Goal: Task Accomplishment & Management: Use online tool/utility

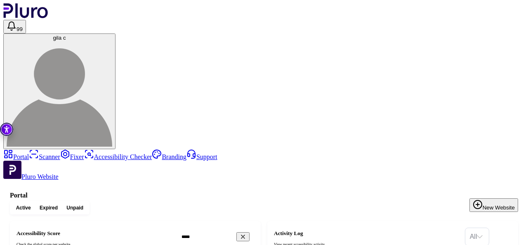
click at [29, 153] on link "Scanner" at bounding box center [44, 156] width 31 height 7
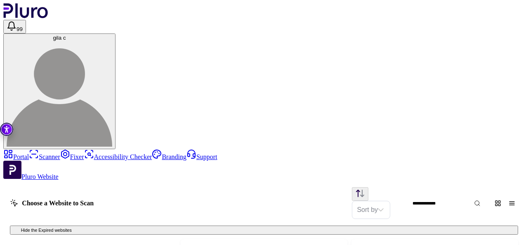
scroll to position [470, 0]
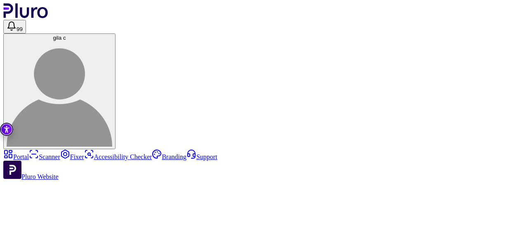
scroll to position [1, 0]
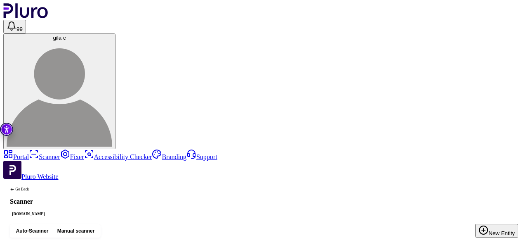
click at [60, 153] on link "Fixer" at bounding box center [72, 156] width 24 height 7
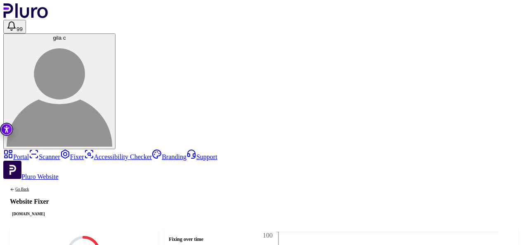
scroll to position [101, 0]
click at [33, 153] on link "Scanner" at bounding box center [44, 156] width 31 height 7
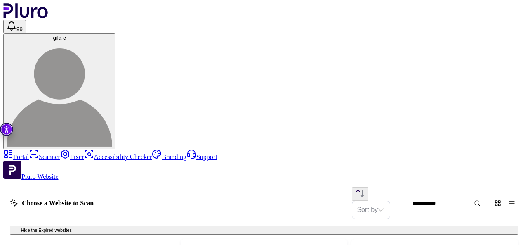
click at [29, 153] on link "Portal" at bounding box center [16, 156] width 26 height 7
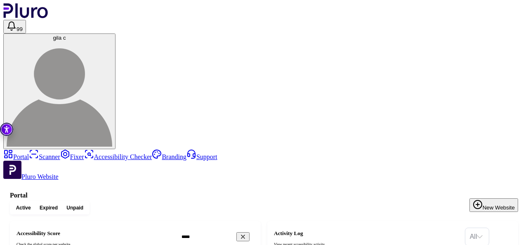
click at [29, 153] on link "Scanner" at bounding box center [44, 156] width 31 height 7
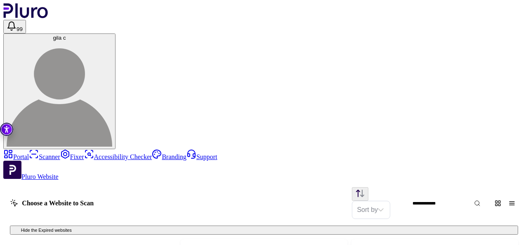
scroll to position [470, 0]
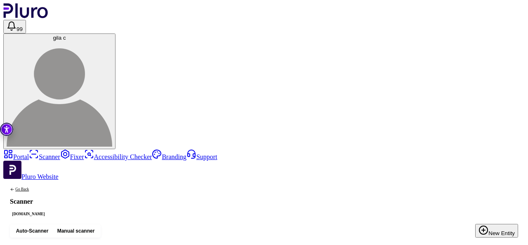
scroll to position [0, 14]
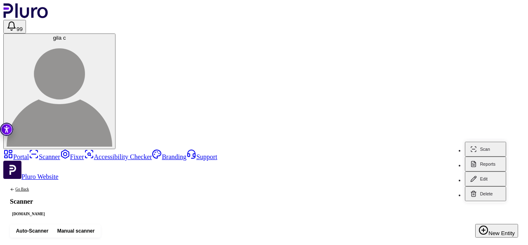
click at [492, 156] on button "Scan" at bounding box center [485, 148] width 41 height 15
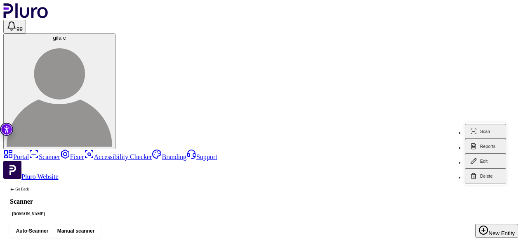
click at [489, 139] on button "Scan" at bounding box center [485, 131] width 41 height 15
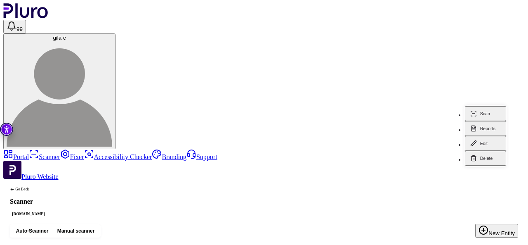
click at [492, 121] on button "Scan" at bounding box center [485, 113] width 41 height 15
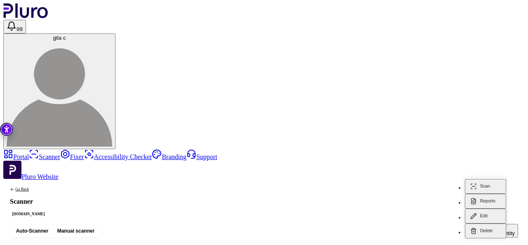
click at [486, 180] on button "Scan" at bounding box center [485, 186] width 41 height 15
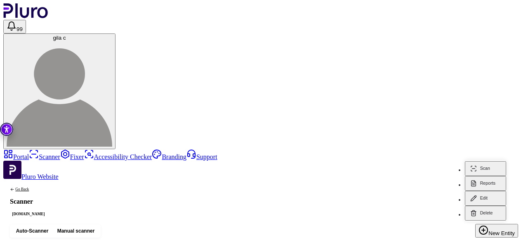
click at [487, 165] on button "Scan" at bounding box center [485, 168] width 41 height 15
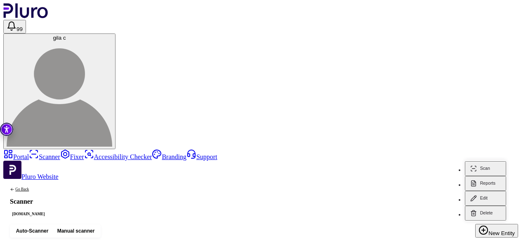
click at [489, 161] on button "Scan" at bounding box center [485, 168] width 41 height 15
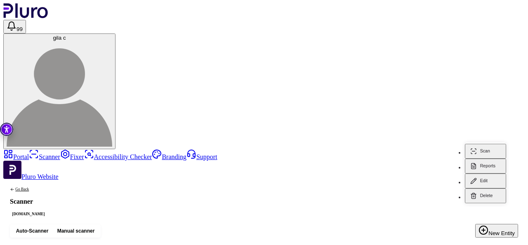
click at [481, 146] on button "Scan" at bounding box center [485, 151] width 41 height 15
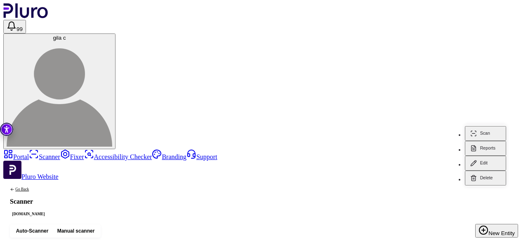
click at [489, 127] on button "Scan" at bounding box center [485, 133] width 41 height 15
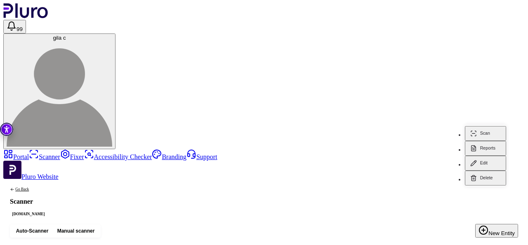
click at [492, 127] on button "Scan" at bounding box center [485, 133] width 41 height 15
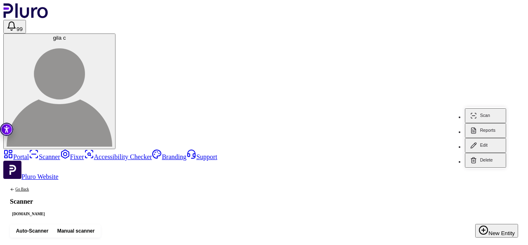
click at [488, 108] on button "Scan" at bounding box center [485, 115] width 41 height 15
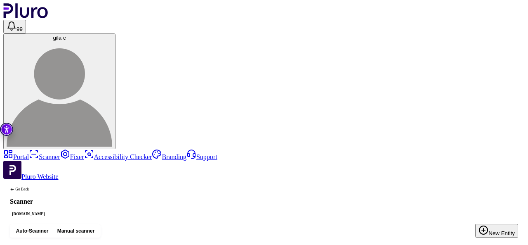
scroll to position [49, 0]
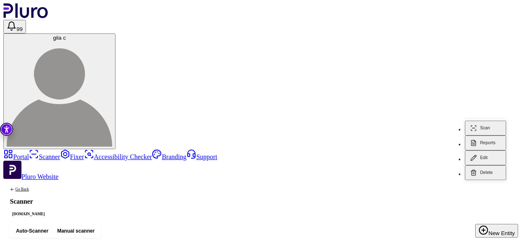
click at [494, 120] on button "Scan" at bounding box center [485, 127] width 41 height 15
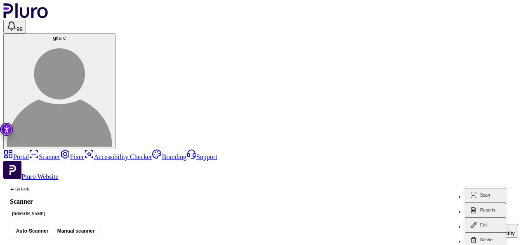
click at [488, 189] on button "Scan" at bounding box center [485, 195] width 41 height 15
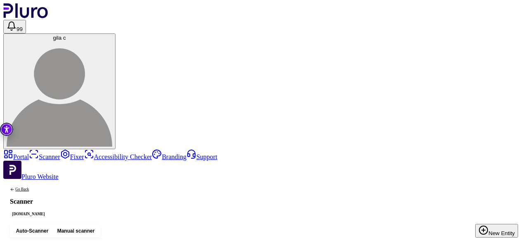
scroll to position [91, 0]
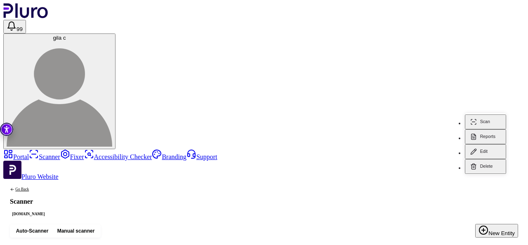
click at [485, 115] on button "Scan" at bounding box center [485, 121] width 41 height 15
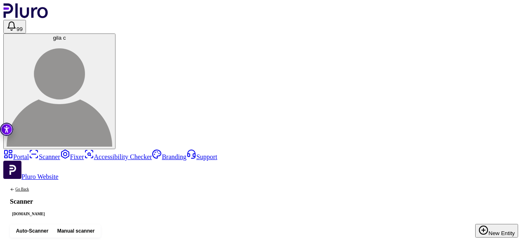
click at [60, 153] on link "Fixer" at bounding box center [72, 156] width 24 height 7
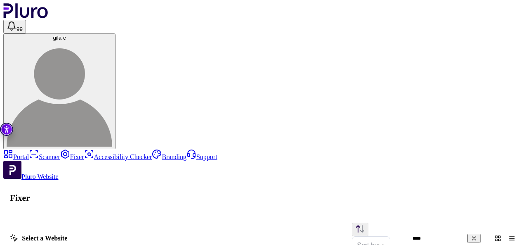
click at [29, 153] on link "Scanner" at bounding box center [44, 156] width 31 height 7
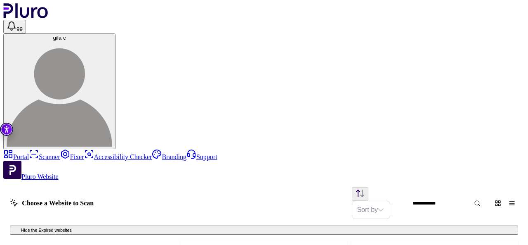
click at [27, 153] on link "Portal" at bounding box center [16, 156] width 26 height 7
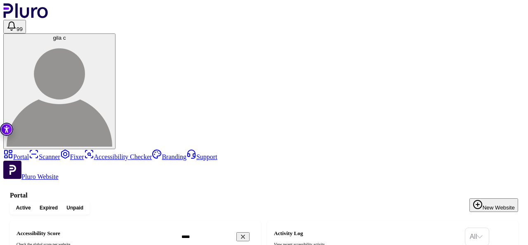
click at [406, 191] on h1 "Portal" at bounding box center [264, 194] width 508 height 7
click at [172, 201] on div "Active Expired Unpaid New Website" at bounding box center [264, 207] width 508 height 13
click at [188, 201] on div "Active Expired Unpaid New Website" at bounding box center [264, 207] width 508 height 13
click at [287, 191] on h1 "Portal" at bounding box center [264, 194] width 508 height 7
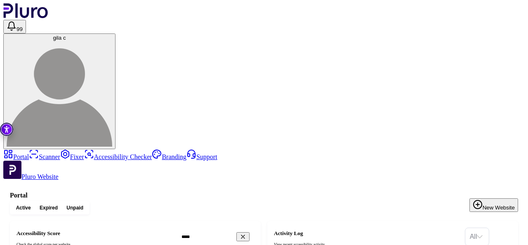
click at [399, 191] on h1 "Portal" at bounding box center [264, 194] width 508 height 7
click at [344, 191] on h1 "Portal" at bounding box center [264, 194] width 508 height 7
click at [185, 191] on h1 "Portal" at bounding box center [264, 194] width 508 height 7
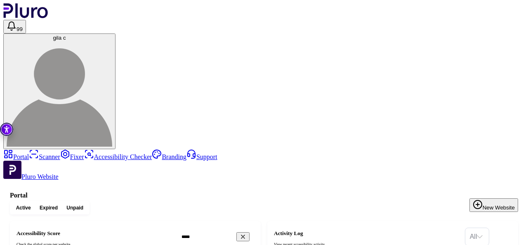
drag, startPoint x: 207, startPoint y: 37, endPoint x: 220, endPoint y: 36, distance: 12.8
click at [227, 191] on h1 "Portal" at bounding box center [264, 194] width 508 height 7
click at [318, 201] on div "Active Expired Unpaid New Website" at bounding box center [264, 207] width 508 height 13
click at [337, 201] on div "Active Expired Unpaid New Website" at bounding box center [264, 207] width 508 height 13
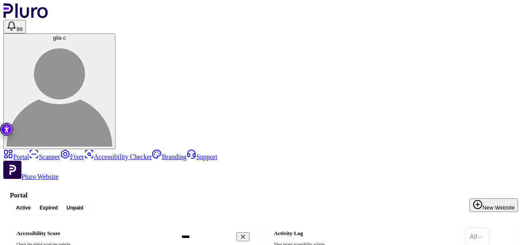
click at [329, 201] on div "Active Expired Unpaid New Website" at bounding box center [264, 207] width 508 height 13
drag, startPoint x: 188, startPoint y: 33, endPoint x: 200, endPoint y: 35, distance: 11.9
click at [188, 191] on h1 "Portal" at bounding box center [264, 194] width 508 height 7
click at [211, 201] on div "Active Expired Unpaid New Website" at bounding box center [264, 207] width 508 height 13
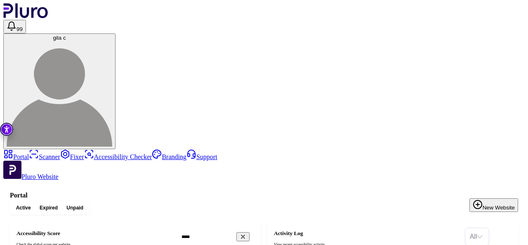
click at [234, 201] on div "Active Expired Unpaid New Website" at bounding box center [264, 207] width 508 height 13
click at [245, 201] on div "Active Expired Unpaid New Website" at bounding box center [264, 207] width 508 height 13
click at [254, 201] on div "Active Expired Unpaid New Website" at bounding box center [264, 207] width 508 height 13
click at [331, 191] on h1 "Portal" at bounding box center [264, 194] width 508 height 7
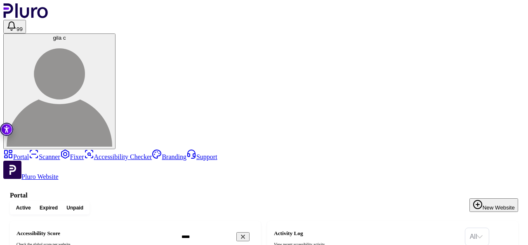
drag, startPoint x: 338, startPoint y: 41, endPoint x: 344, endPoint y: 42, distance: 5.8
click at [341, 201] on div "Active Expired Unpaid New Website" at bounding box center [264, 207] width 508 height 13
click at [379, 201] on div "Active Expired Unpaid New Website" at bounding box center [264, 207] width 508 height 13
click at [387, 201] on div "Active Expired Unpaid New Website" at bounding box center [264, 207] width 508 height 13
click at [424, 201] on div "Active Expired Unpaid New Website" at bounding box center [264, 207] width 508 height 13
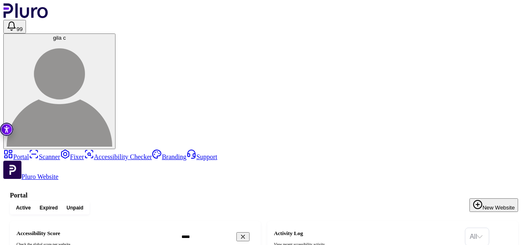
click at [429, 201] on div "Active Expired Unpaid New Website" at bounding box center [264, 207] width 508 height 13
click at [441, 201] on div "Active Expired Unpaid New Website" at bounding box center [264, 207] width 508 height 13
click at [443, 201] on div "Active Expired Unpaid New Website" at bounding box center [264, 207] width 508 height 13
click at [450, 201] on div "Active Expired Unpaid New Website" at bounding box center [264, 207] width 508 height 13
click at [464, 201] on div "Active Expired Unpaid New Website" at bounding box center [264, 207] width 508 height 13
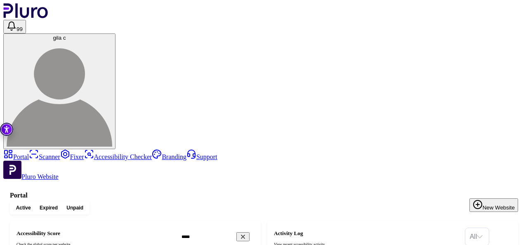
drag, startPoint x: 479, startPoint y: 48, endPoint x: 487, endPoint y: 49, distance: 8.3
click at [480, 201] on div "Active Expired Unpaid New Website" at bounding box center [264, 207] width 508 height 13
click at [490, 201] on div "Active Expired Unpaid New Website" at bounding box center [264, 207] width 508 height 13
click at [353, 201] on div "Active Expired Unpaid New Website" at bounding box center [264, 207] width 508 height 13
drag, startPoint x: 369, startPoint y: 43, endPoint x: 381, endPoint y: 43, distance: 12.0
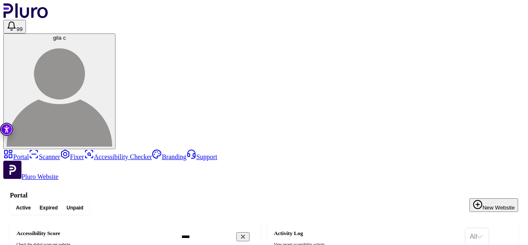
click at [370, 201] on div "Active Expired Unpaid New Website" at bounding box center [264, 207] width 508 height 13
click at [408, 201] on div "Active Expired Unpaid New Website" at bounding box center [264, 207] width 508 height 13
click at [410, 191] on h1 "Portal" at bounding box center [264, 194] width 508 height 7
click at [411, 191] on h1 "Portal" at bounding box center [264, 194] width 508 height 7
click at [412, 201] on div "Active Expired Unpaid New Website" at bounding box center [264, 207] width 508 height 13
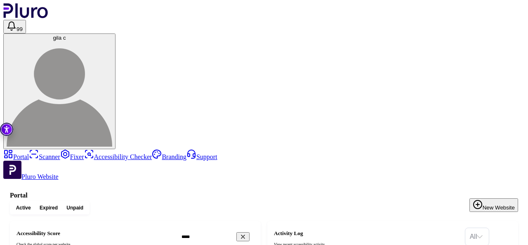
click at [373, 191] on h1 "Portal" at bounding box center [264, 194] width 508 height 7
click at [405, 201] on div "Active Expired Unpaid New Website" at bounding box center [264, 207] width 508 height 13
click at [36, 153] on link "Scanner" at bounding box center [44, 156] width 31 height 7
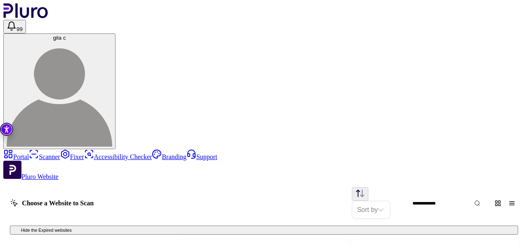
scroll to position [470, 0]
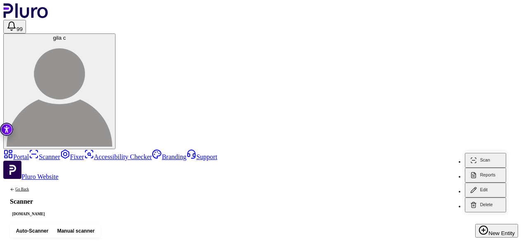
click at [485, 167] on button "Reports" at bounding box center [485, 174] width 41 height 15
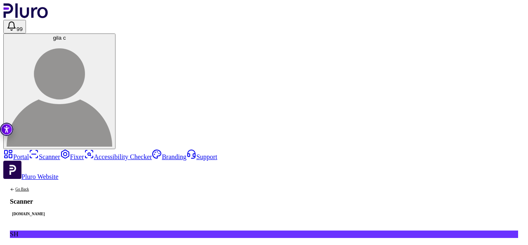
click at [33, 153] on link "Scanner" at bounding box center [44, 156] width 31 height 7
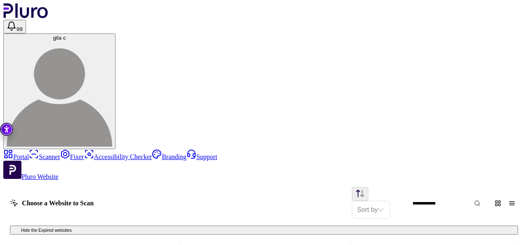
scroll to position [470, 0]
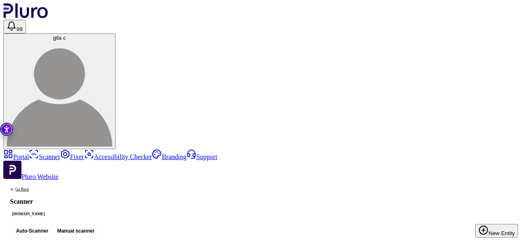
scroll to position [0, 14]
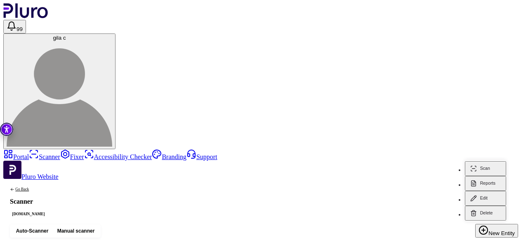
click at [482, 176] on button "Reports" at bounding box center [485, 183] width 41 height 15
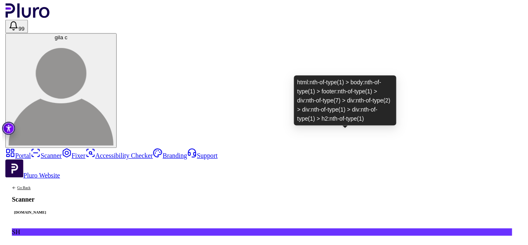
scroll to position [12, 0]
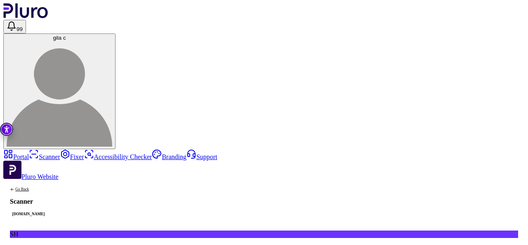
scroll to position [0, 0]
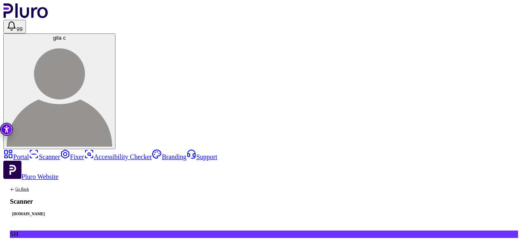
drag, startPoint x: 224, startPoint y: 78, endPoint x: 230, endPoint y: 77, distance: 5.8
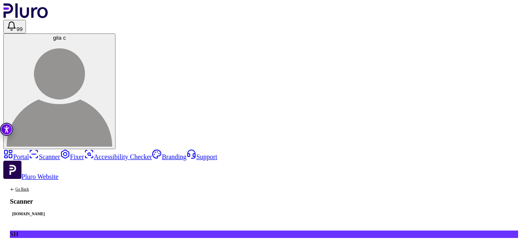
drag, startPoint x: 429, startPoint y: 39, endPoint x: 445, endPoint y: 38, distance: 15.8
